Goal: Task Accomplishment & Management: Manage account settings

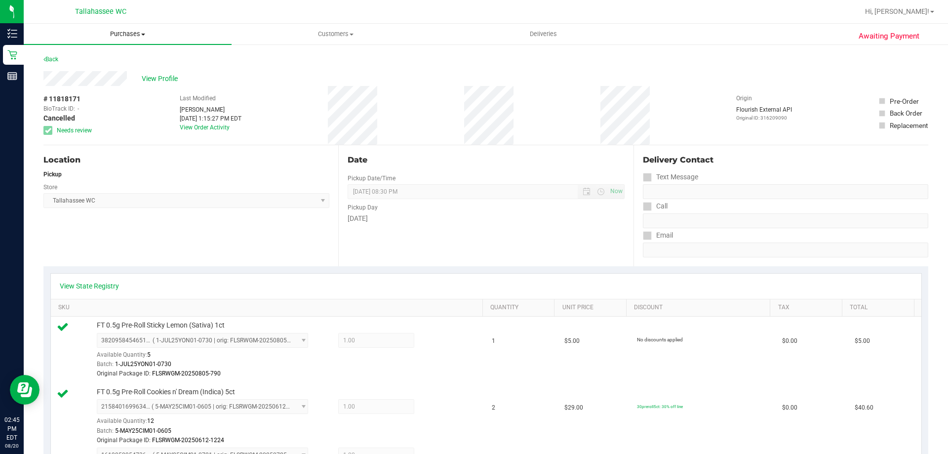
click at [139, 34] on span "Purchases" at bounding box center [128, 34] width 208 height 9
click at [169, 167] on div "Location Pickup Store [GEOGRAPHIC_DATA] WC Select Store [PERSON_NAME][GEOGRAPHI…" at bounding box center [190, 205] width 295 height 121
click at [119, 36] on span "Purchases" at bounding box center [128, 34] width 208 height 9
click at [84, 71] on li "Fulfillment" at bounding box center [128, 72] width 208 height 12
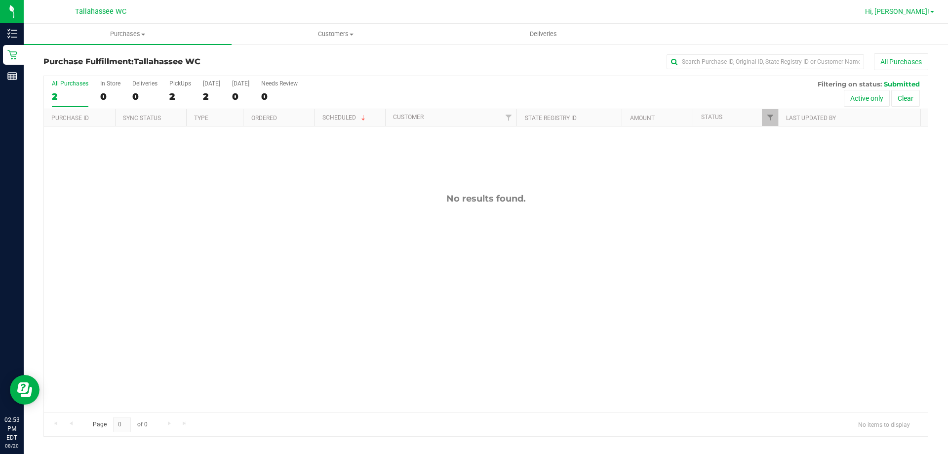
click at [932, 11] on span at bounding box center [932, 12] width 4 height 2
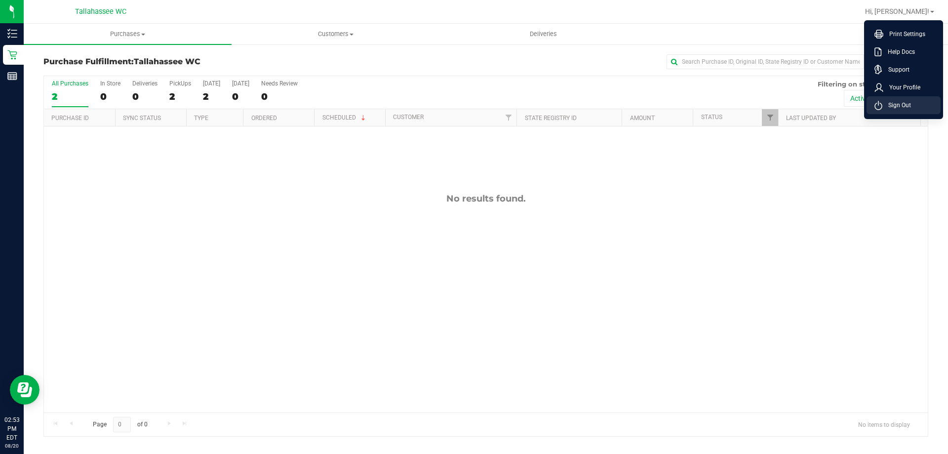
click at [917, 110] on li "Sign Out" at bounding box center [903, 105] width 74 height 18
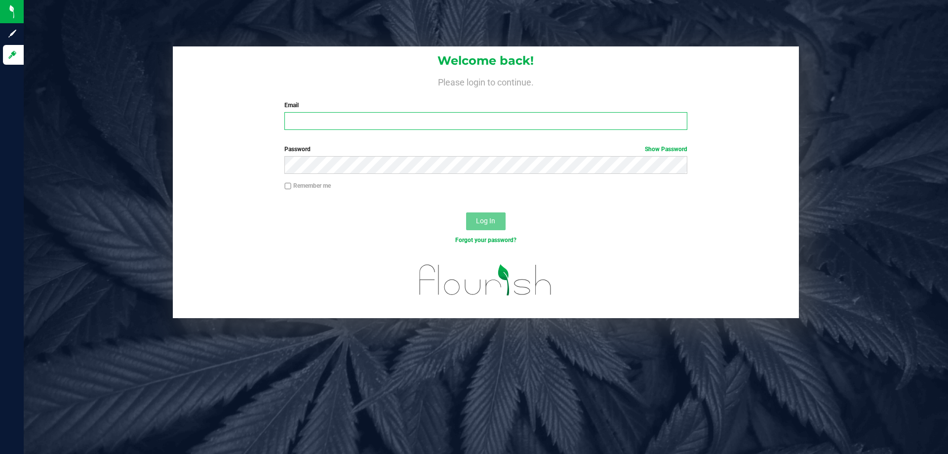
click at [304, 117] on input "Email" at bounding box center [485, 121] width 402 height 18
type input "[EMAIL_ADDRESS][DOMAIN_NAME]"
click at [466, 212] on button "Log In" at bounding box center [485, 221] width 39 height 18
